Goal: Task Accomplishment & Management: Complete application form

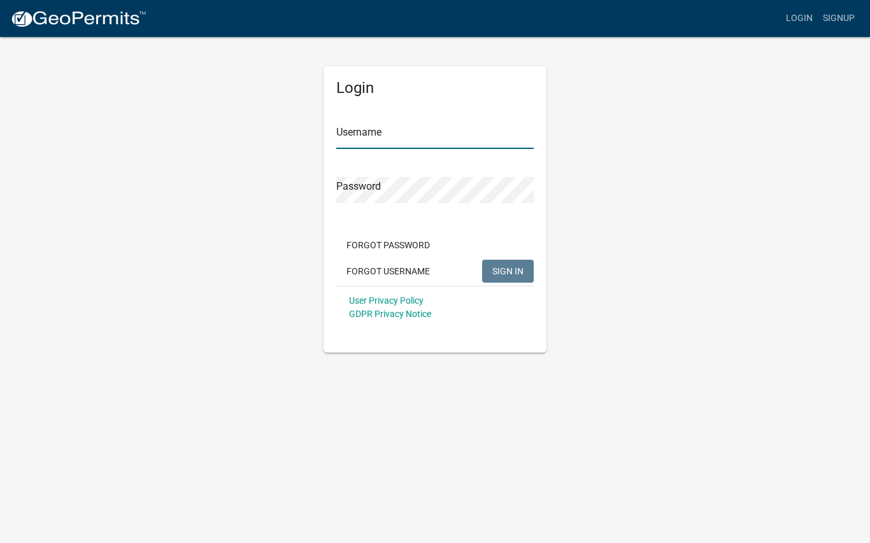
click at [418, 125] on input "Username" at bounding box center [434, 136] width 197 height 26
click at [511, 266] on span "SIGN IN" at bounding box center [507, 271] width 31 height 10
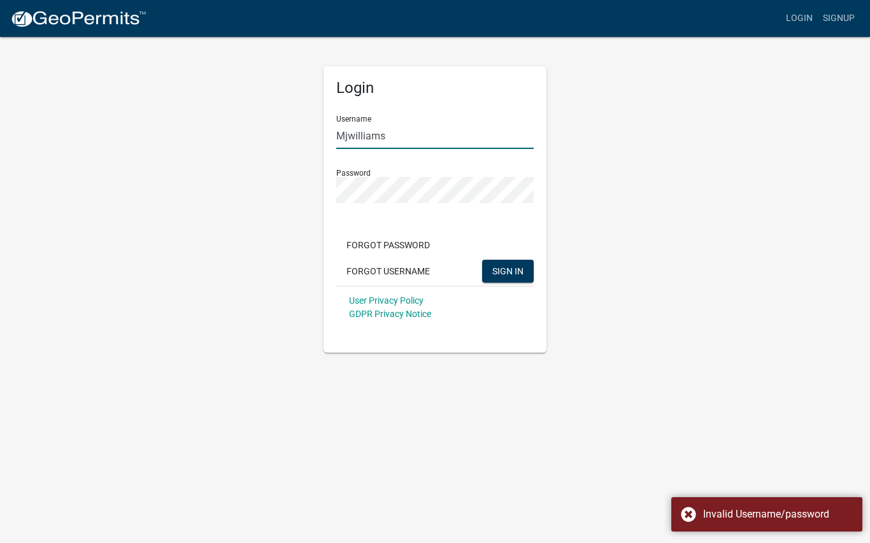
click at [415, 138] on input "Mjwilliams" at bounding box center [434, 136] width 197 height 26
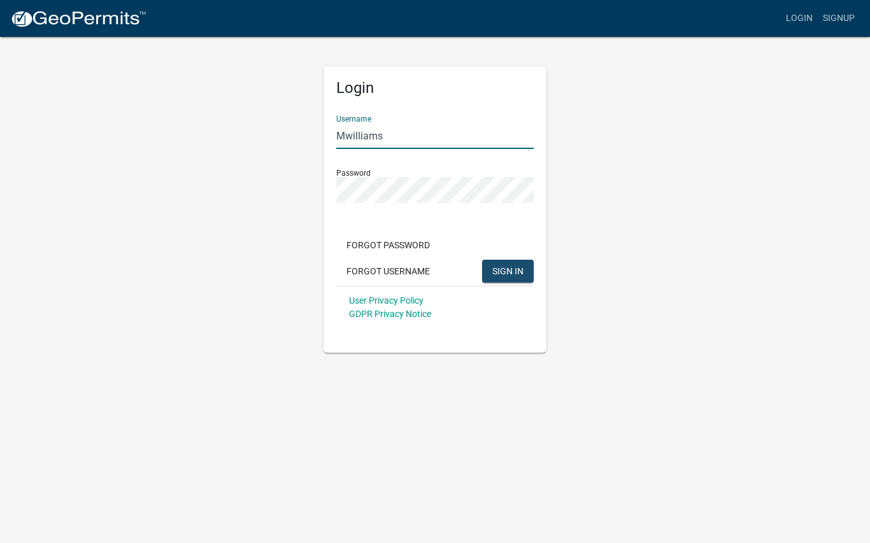
click at [513, 273] on span "SIGN IN" at bounding box center [507, 271] width 31 height 10
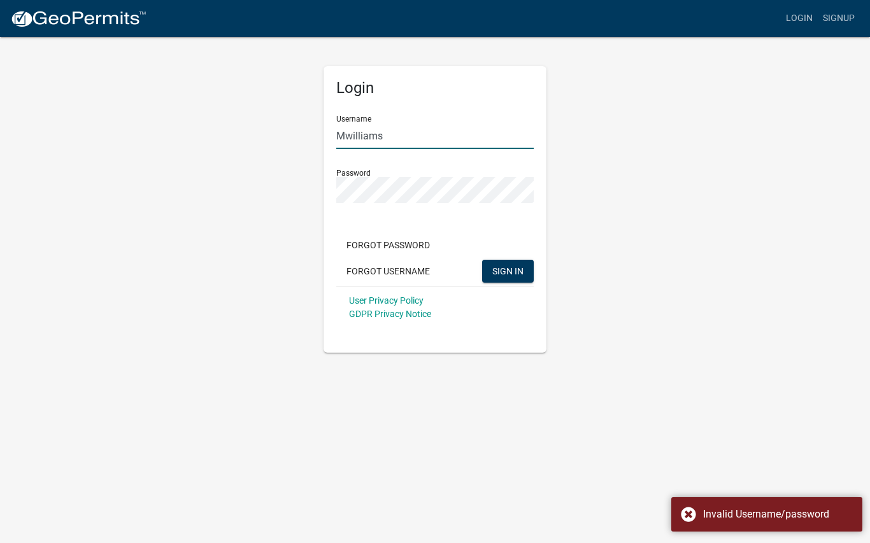
click at [413, 133] on input "Mwilliams" at bounding box center [434, 136] width 197 height 26
type input "M"
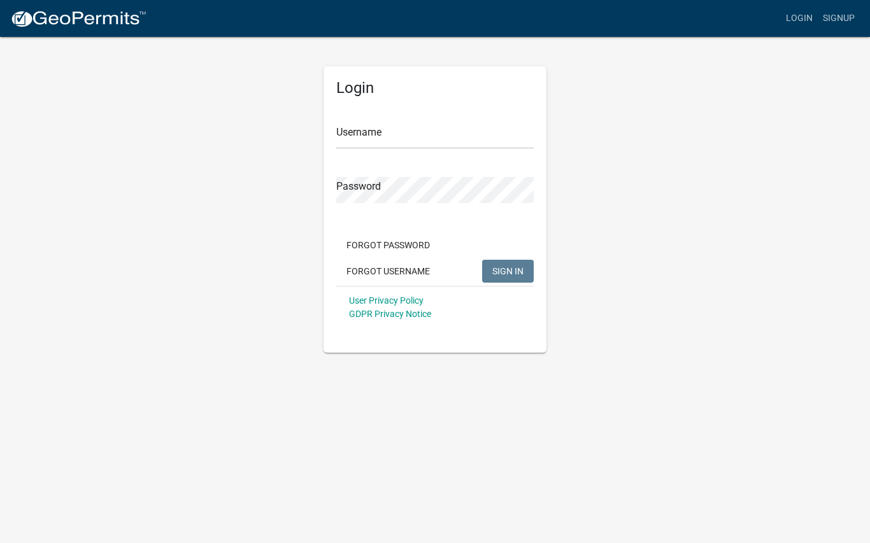
click at [401, 266] on button "Forgot Username" at bounding box center [388, 271] width 104 height 23
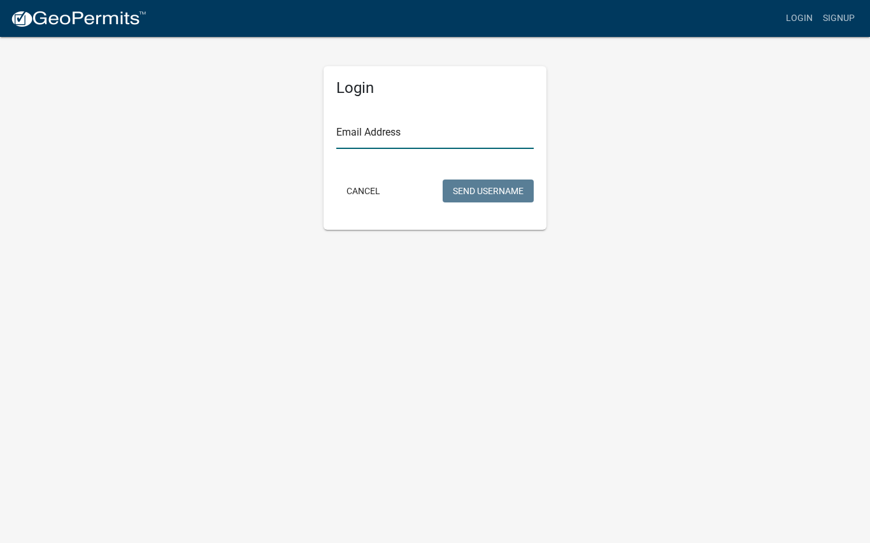
click at [414, 132] on input "Email Address" at bounding box center [434, 136] width 197 height 26
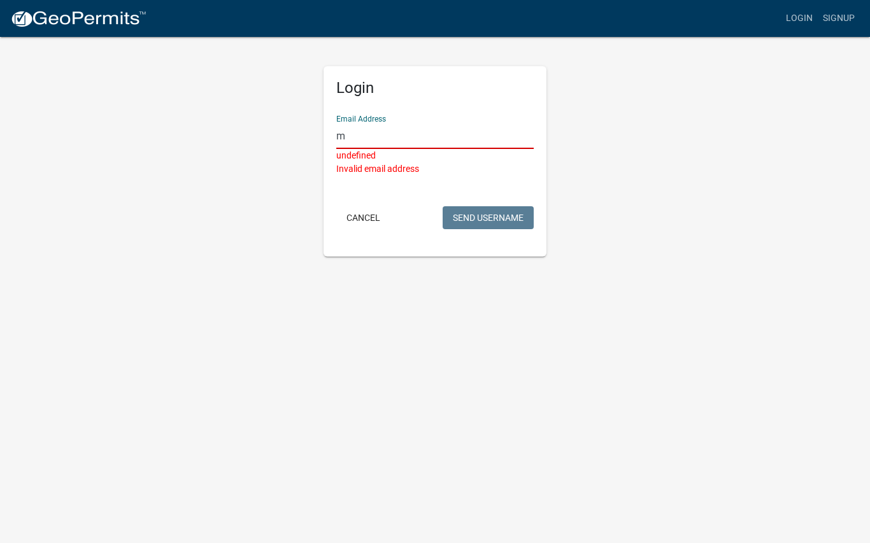
type input "mjw1ll1ams@outlook.com"
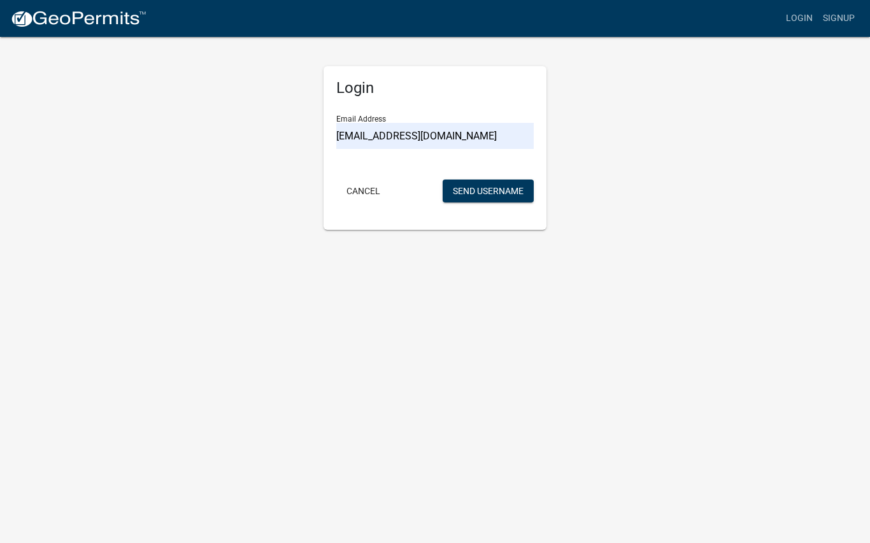
click at [504, 181] on button "Send Username" at bounding box center [488, 191] width 91 height 23
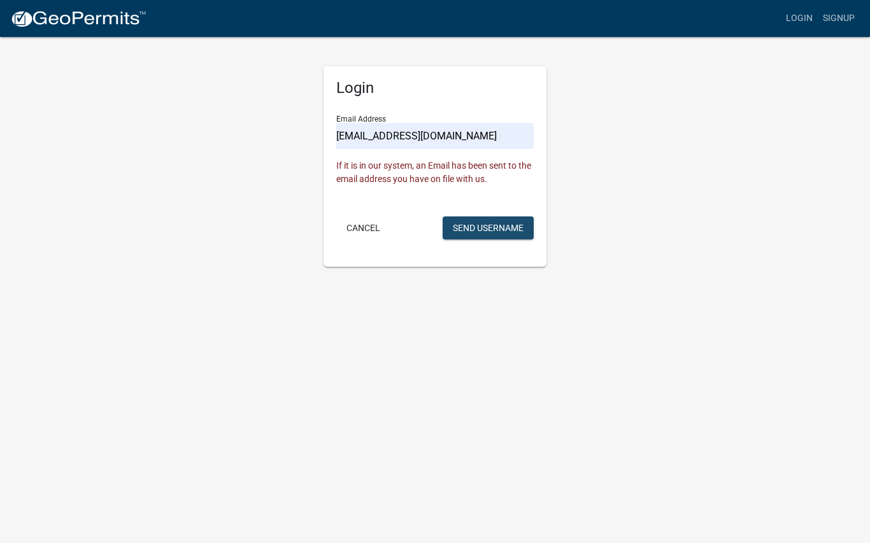
click at [492, 224] on button "Send Username" at bounding box center [488, 227] width 91 height 23
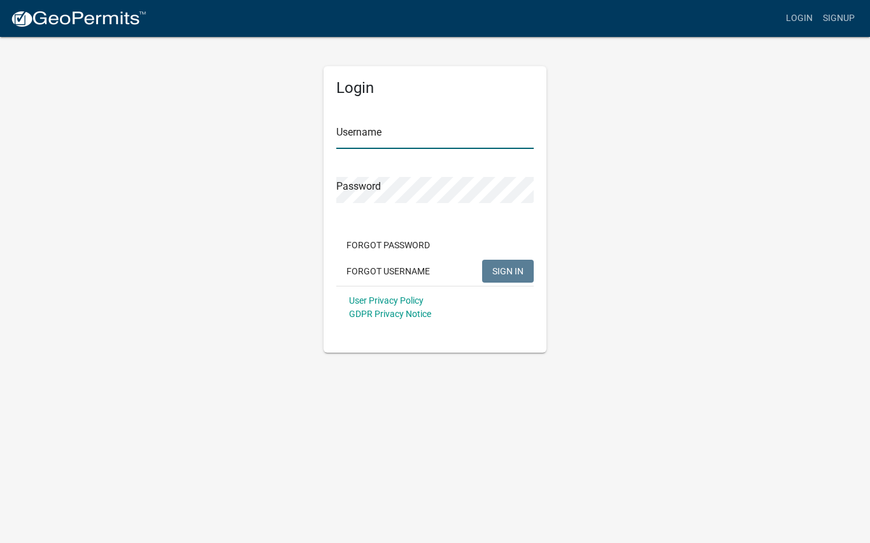
click at [402, 135] on input "Username" at bounding box center [434, 136] width 197 height 26
type input "Mjwilliams"
click at [512, 269] on span "SIGN IN" at bounding box center [507, 271] width 31 height 10
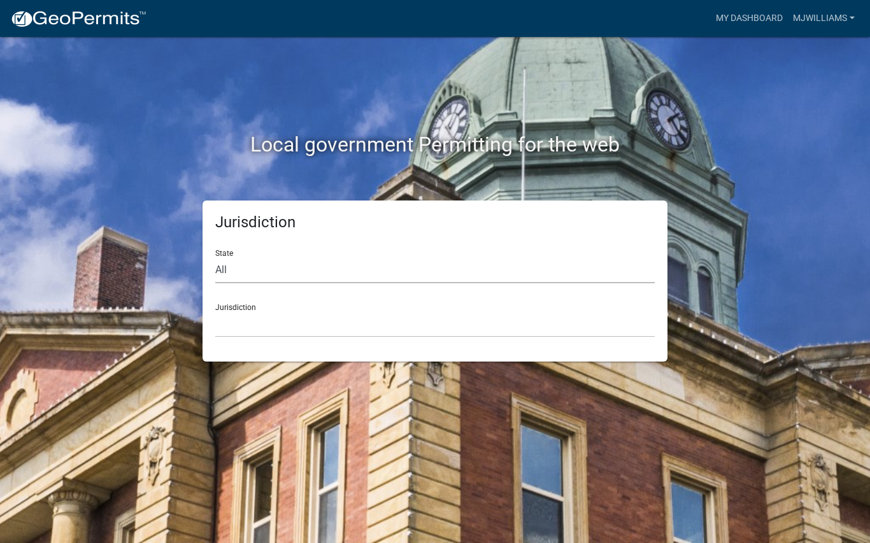
click at [253, 273] on select "All Colorado Georgia Indiana Iowa Kansas Minnesota Ohio South Carolina Wisconsin" at bounding box center [434, 270] width 439 height 26
click at [260, 267] on select "All Colorado Georgia Indiana Iowa Kansas Minnesota Ohio South Carolina Wisconsin" at bounding box center [434, 270] width 439 height 26
select select "Minnesota"
click at [281, 328] on select "Becker County, Minnesota Benton County, Minnesota Carlton County, Minnesota Cit…" at bounding box center [434, 324] width 439 height 26
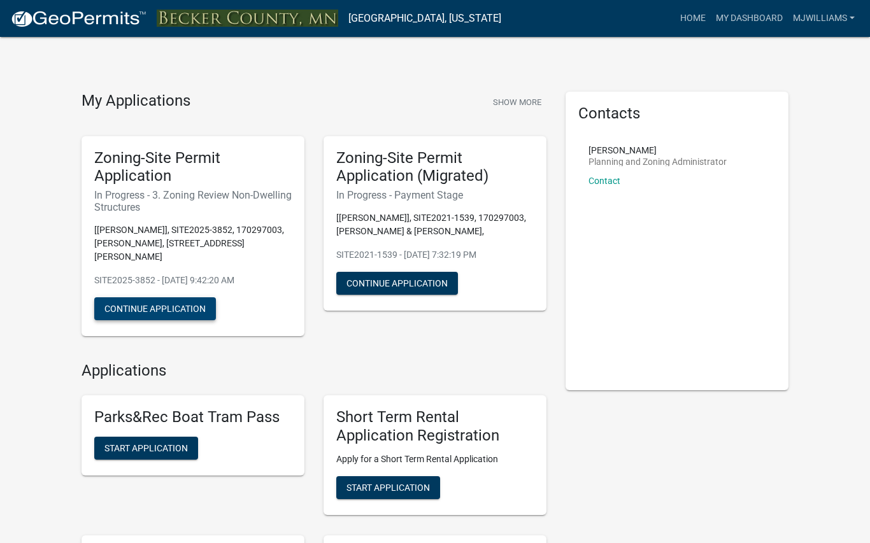
click at [176, 297] on button "Continue Application" at bounding box center [155, 308] width 122 height 23
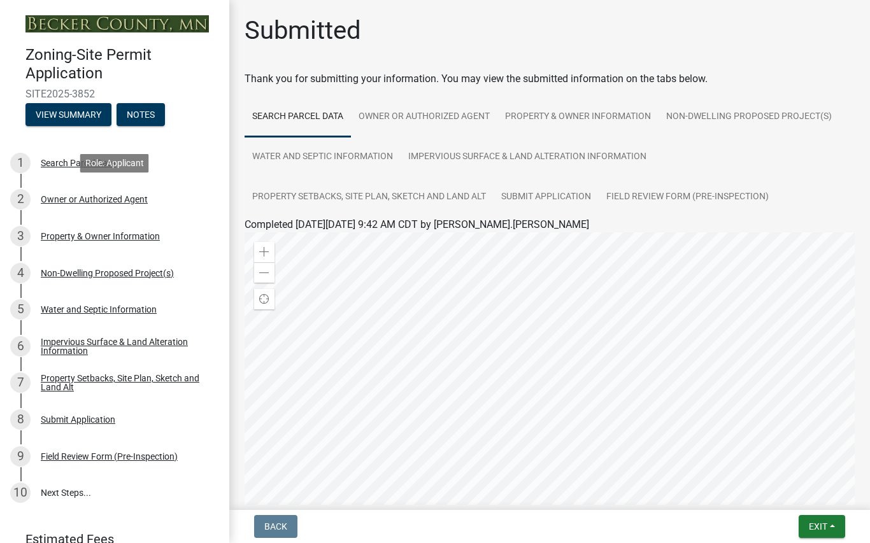
click at [122, 201] on div "Owner or Authorized Agent" at bounding box center [94, 199] width 107 height 9
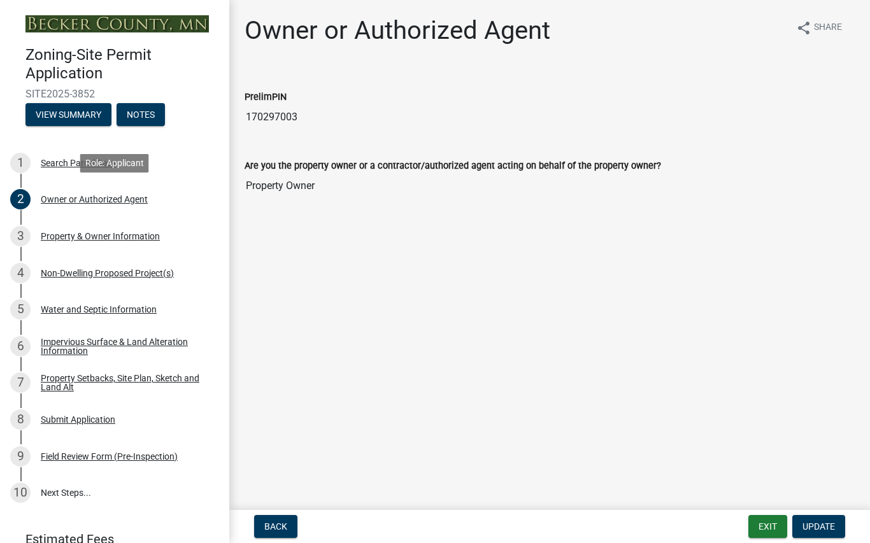
click at [157, 382] on div "Property Setbacks, Site Plan, Sketch and Land Alt" at bounding box center [125, 383] width 168 height 18
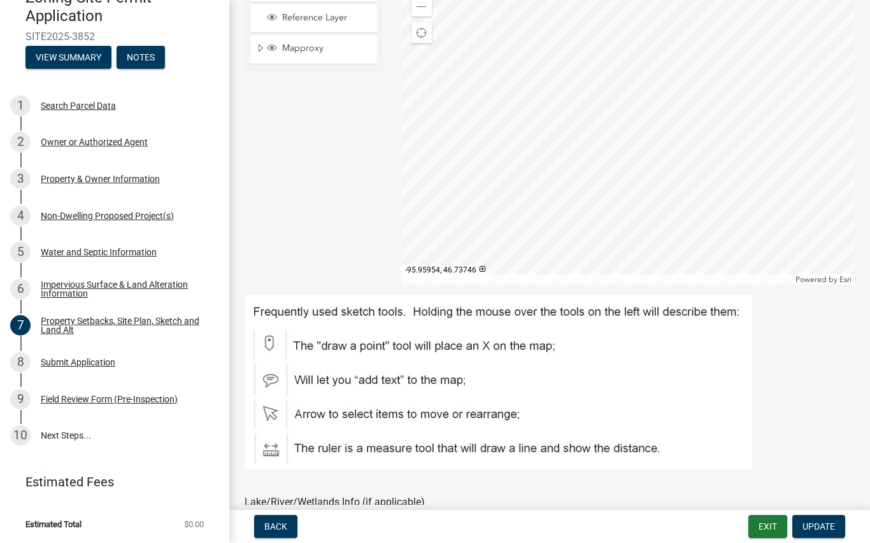
scroll to position [57, 0]
click at [105, 409] on link "9 Field Review Form (Pre-Inspection)" at bounding box center [114, 399] width 229 height 37
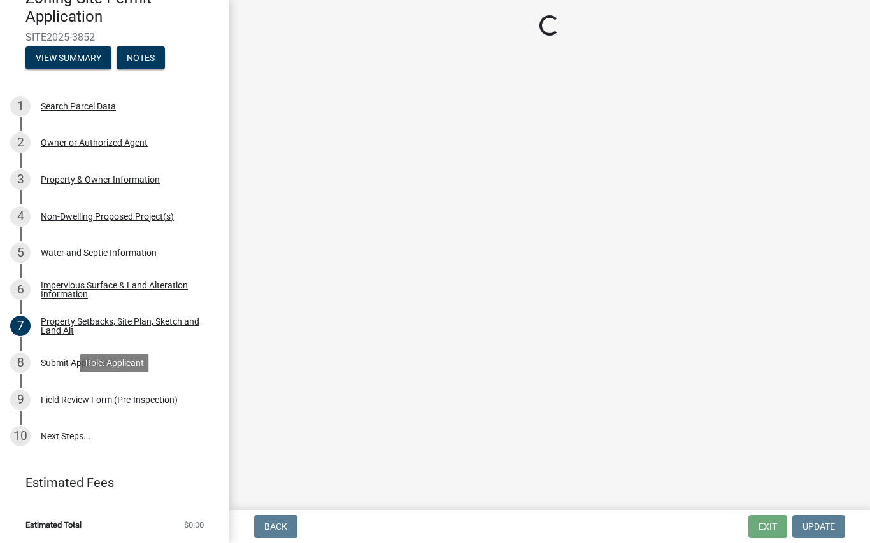
scroll to position [0, 0]
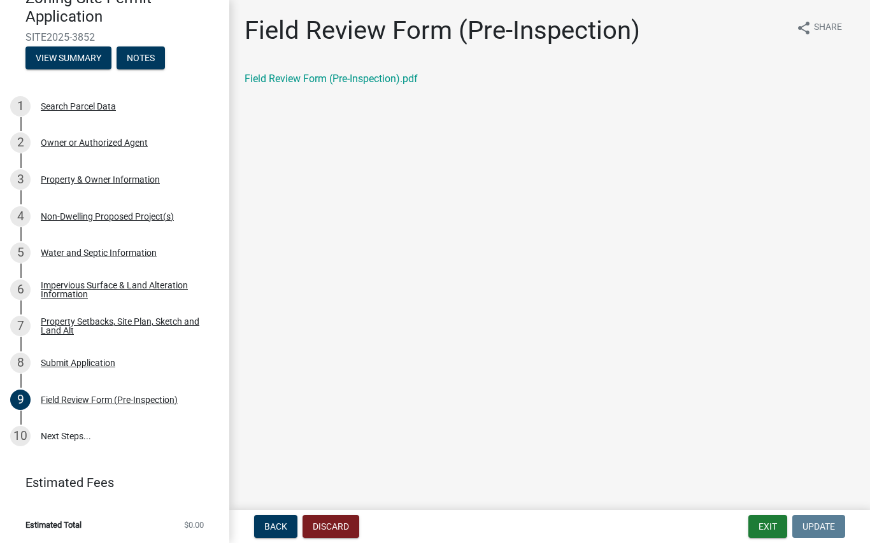
click at [380, 83] on link "Field Review Form (Pre-Inspection).pdf" at bounding box center [331, 79] width 173 height 12
